Goal: Task Accomplishment & Management: Use online tool/utility

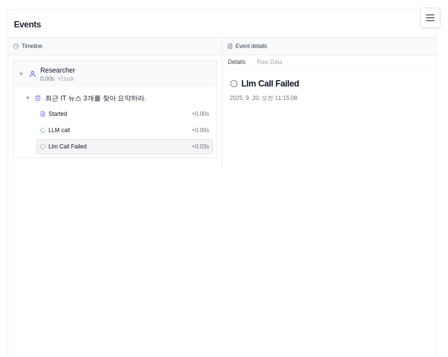
click at [24, 20] on h2 "Events" at bounding box center [27, 24] width 27 height 13
click at [437, 20] on button "Toggle navigation" at bounding box center [430, 17] width 20 height 20
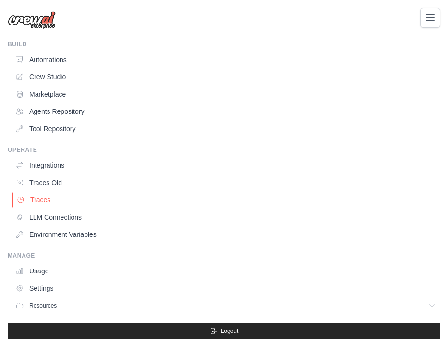
click at [70, 195] on link "Traces" at bounding box center [226, 199] width 428 height 15
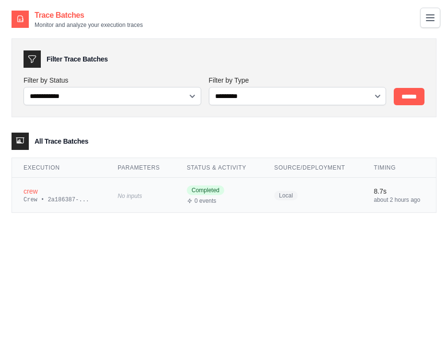
click at [34, 181] on td "crew Crew • 2a186387-..." at bounding box center [59, 195] width 94 height 35
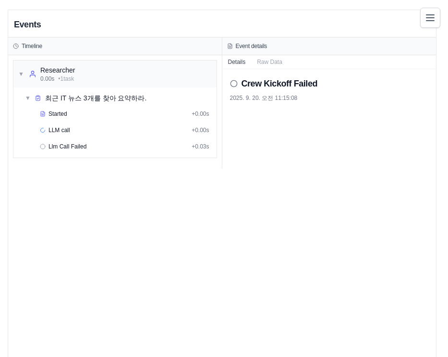
click at [144, 187] on div "Events Timeline ▼ Researcher 0.00s • 1 task ▼ 최근 IT 뉴스 3개를 찾아 요약하라. Started + 0…" at bounding box center [222, 188] width 428 height 357
click at [91, 128] on div "LLM call + 0.00s" at bounding box center [124, 130] width 169 height 8
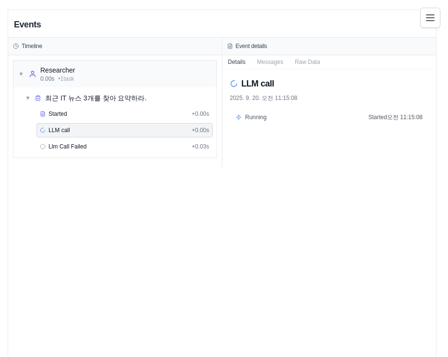
click at [185, 169] on div "Events Timeline ▼ Researcher 0.00s • 1 task ▼ 최근 IT 뉴스 3개를 찾아 요약하라. Started + 0…" at bounding box center [222, 93] width 428 height 166
click at [131, 133] on div "LLM call + 0.00s" at bounding box center [124, 130] width 169 height 8
click at [139, 146] on div "Llm Call Failed + 0.03s" at bounding box center [124, 147] width 169 height 8
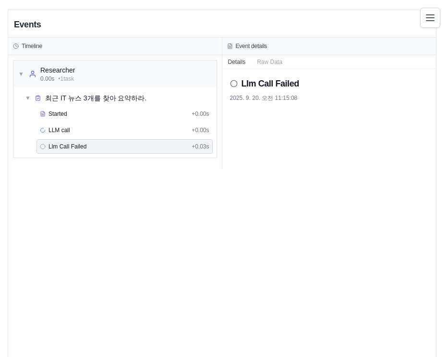
click at [48, 48] on div "Timeline" at bounding box center [115, 46] width 204 height 8
click at [436, 11] on button "Toggle navigation" at bounding box center [430, 17] width 20 height 20
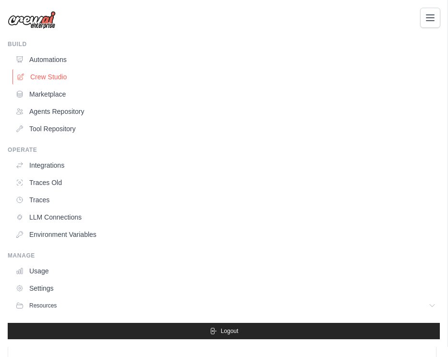
click at [62, 72] on link "Crew Studio" at bounding box center [226, 76] width 428 height 15
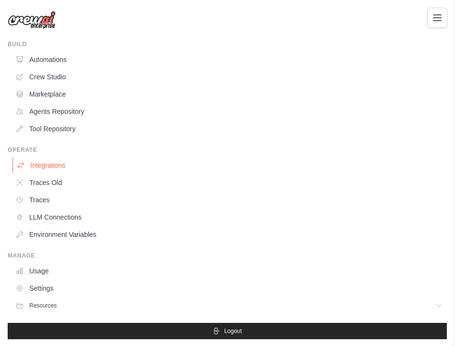
click at [62, 170] on link "Integrations" at bounding box center [229, 164] width 435 height 15
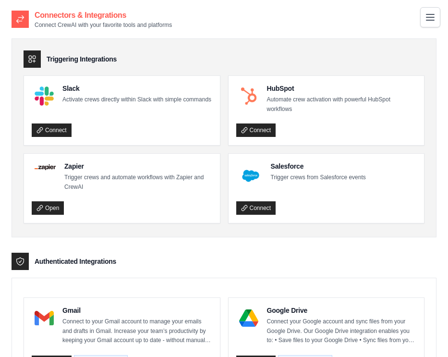
click at [438, 16] on button "Toggle navigation" at bounding box center [430, 17] width 20 height 20
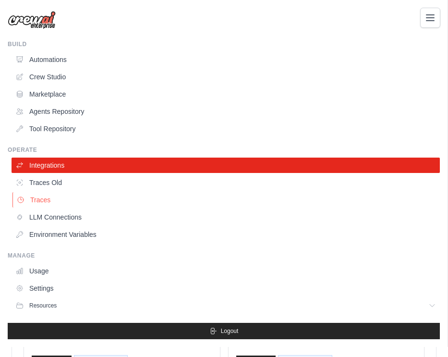
click at [43, 205] on link "Traces" at bounding box center [226, 199] width 428 height 15
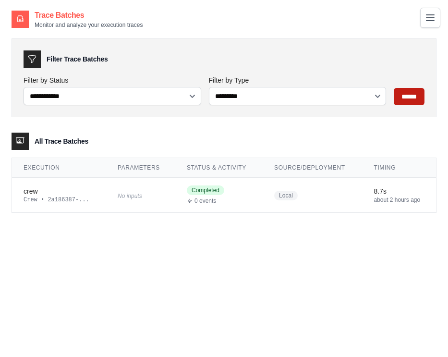
click at [397, 97] on input "******" at bounding box center [409, 96] width 31 height 17
click at [80, 59] on h3 "Filter Trace Batches" at bounding box center [77, 59] width 61 height 10
click at [22, 143] on icon at bounding box center [20, 140] width 8 height 5
click at [39, 140] on h3 "All Trace Batches" at bounding box center [62, 141] width 54 height 10
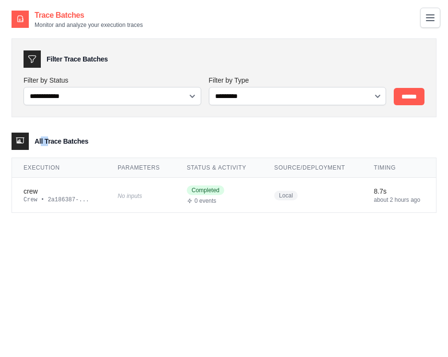
click at [39, 140] on h3 "All Trace Batches" at bounding box center [62, 141] width 54 height 10
click at [214, 261] on div "**********" at bounding box center [224, 188] width 425 height 357
click at [213, 261] on div "**********" at bounding box center [224, 188] width 425 height 357
click at [424, 18] on button "Toggle navigation" at bounding box center [430, 17] width 20 height 20
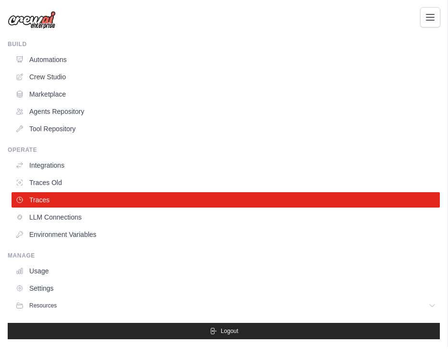
click at [431, 18] on icon "Toggle navigation" at bounding box center [430, 17] width 8 height 6
